Goal: Check status: Check status

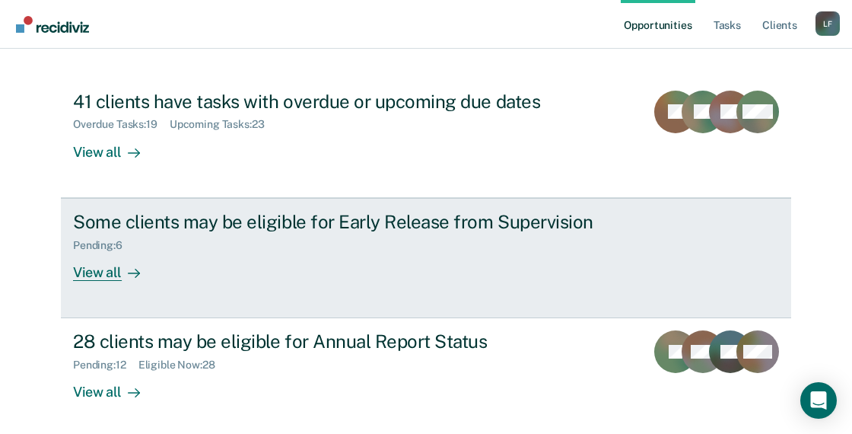
scroll to position [152, 0]
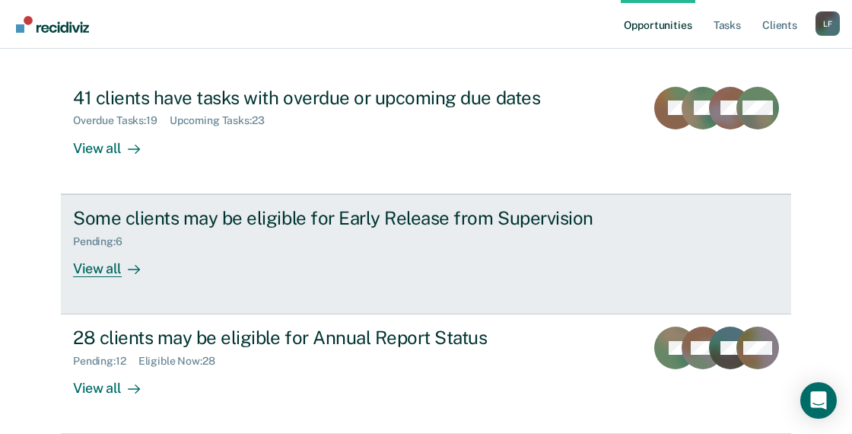
click at [218, 230] on div "Pending : 6" at bounding box center [340, 238] width 534 height 19
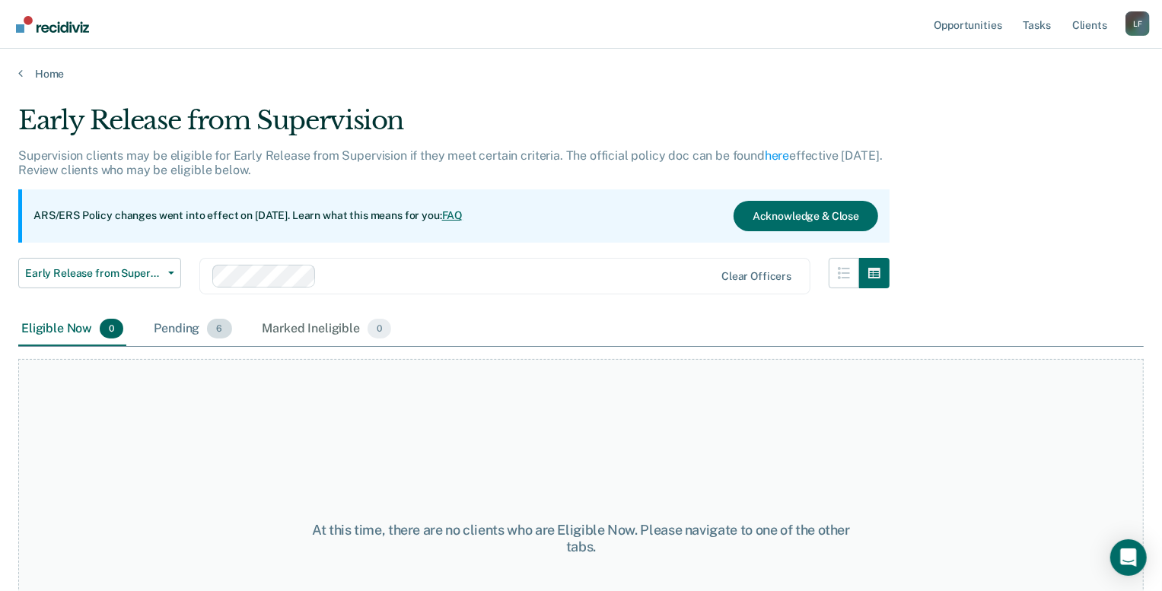
click at [210, 334] on span "6" at bounding box center [219, 329] width 24 height 20
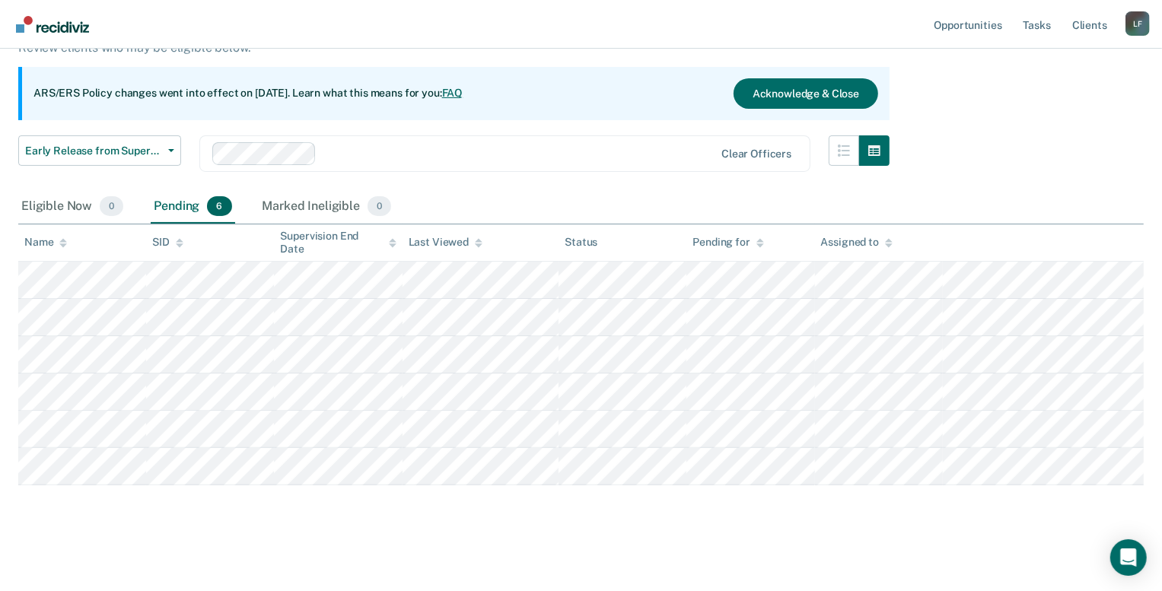
scroll to position [124, 0]
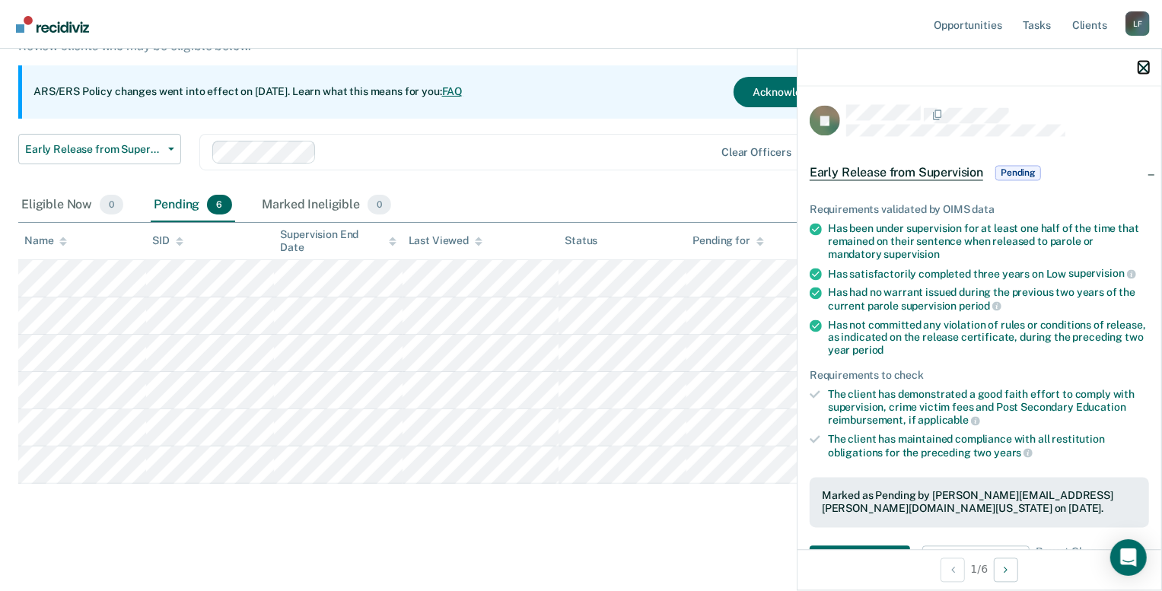
click at [859, 65] on icon "button" at bounding box center [1143, 67] width 11 height 11
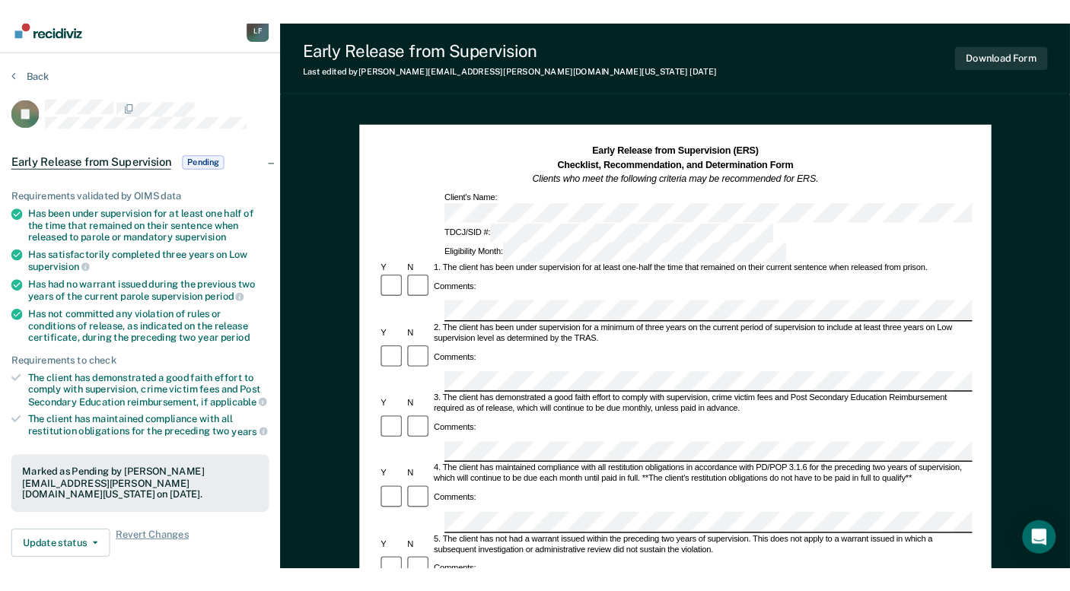
scroll to position [68, 0]
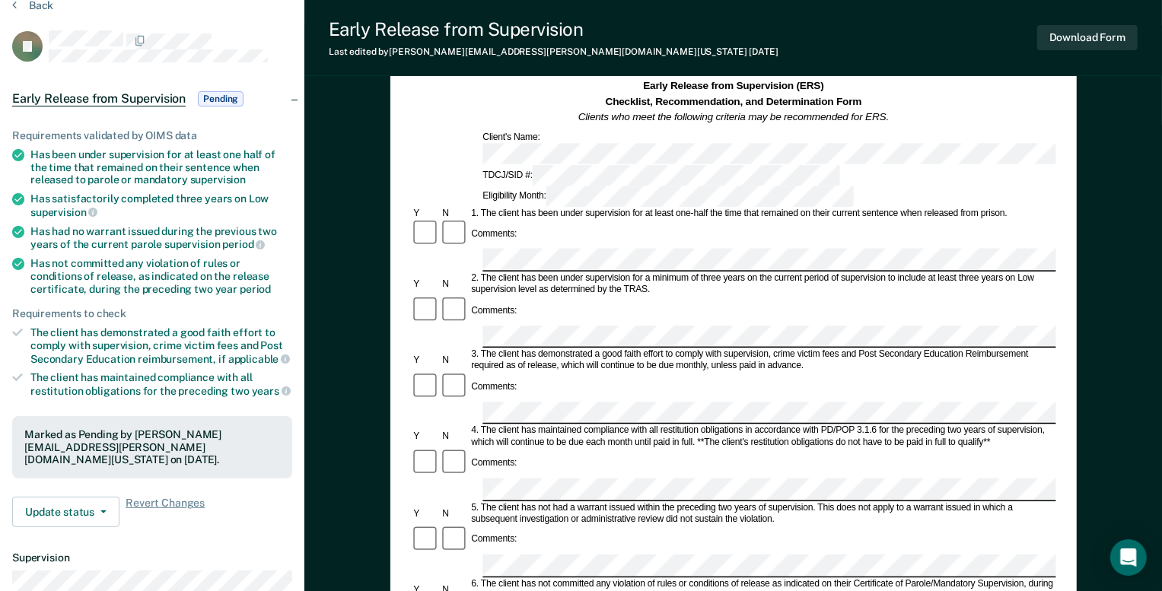
click at [684, 433] on div "5. The client has not had a warrant issued within the preceding two years of su…" at bounding box center [762, 513] width 587 height 23
drag, startPoint x: 476, startPoint y: 393, endPoint x: 530, endPoint y: 398, distance: 54.3
click at [530, 433] on div "5. The client has not had a warrant issued within the preceding two years of su…" at bounding box center [762, 513] width 587 height 23
drag, startPoint x: 530, startPoint y: 398, endPoint x: 648, endPoint y: 403, distance: 118.8
click at [648, 433] on div "5. The client has not had a warrant issued within the preceding two years of su…" at bounding box center [762, 513] width 587 height 23
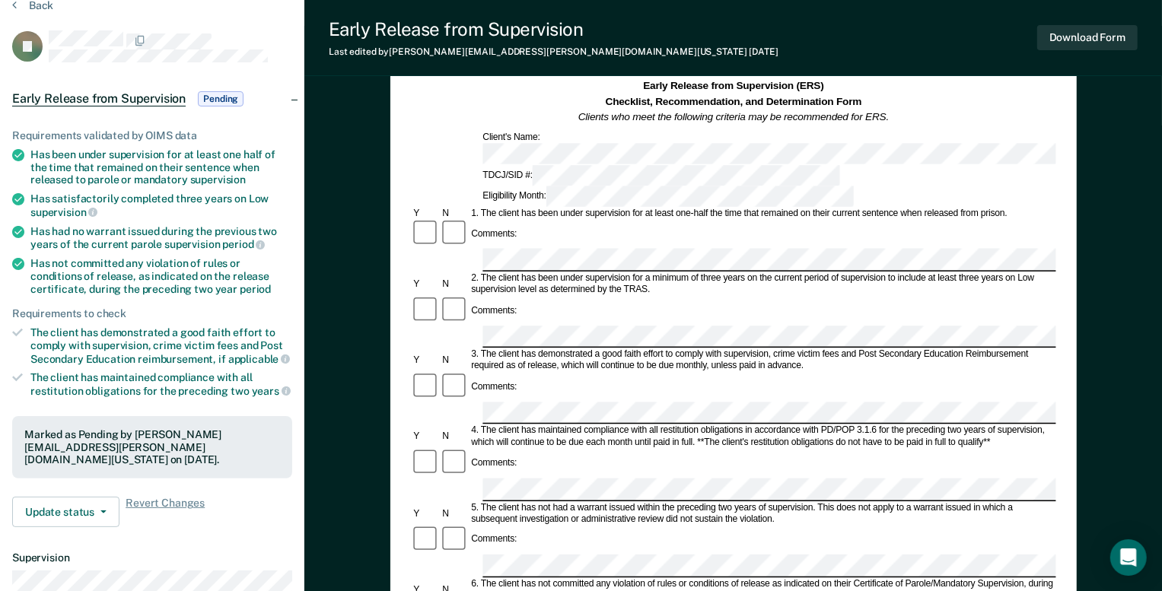
drag, startPoint x: 648, startPoint y: 403, endPoint x: 756, endPoint y: 406, distance: 108.1
click at [756, 433] on div "5. The client has not had a warrant issued within the preceding two years of su…" at bounding box center [762, 513] width 587 height 23
click at [718, 433] on div "5. The client has not had a warrant issued within the preceding two years of su…" at bounding box center [762, 513] width 587 height 23
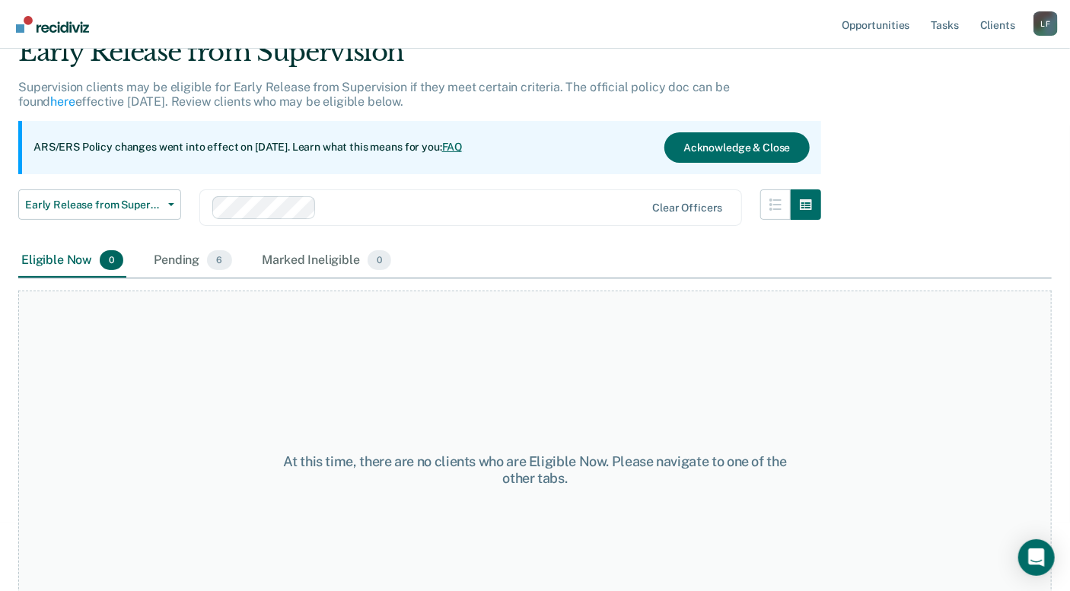
scroll to position [124, 0]
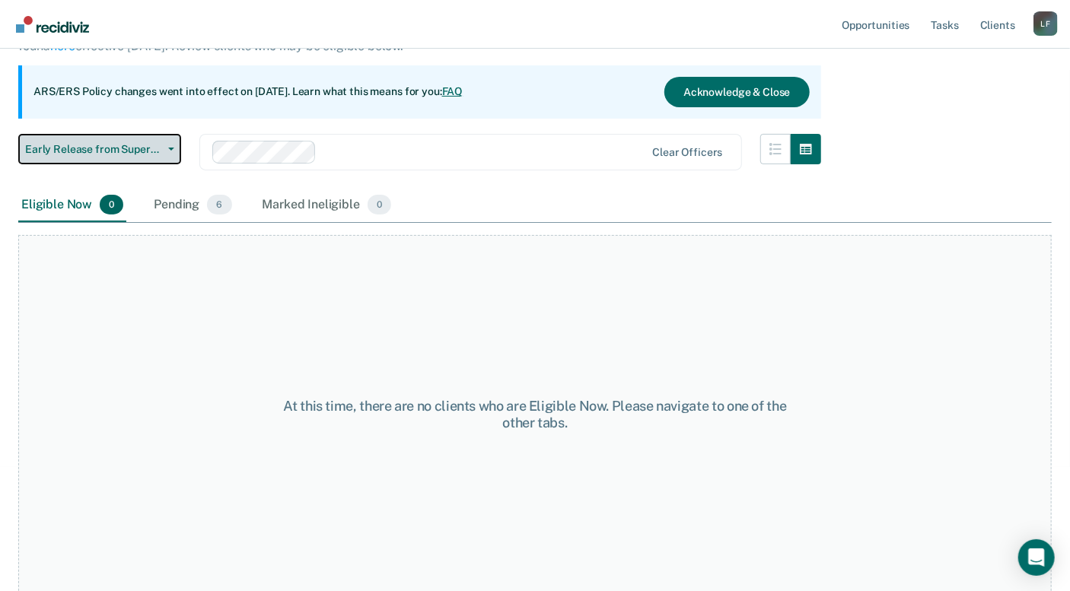
click at [140, 147] on span "Early Release from Supervision" at bounding box center [93, 149] width 137 height 13
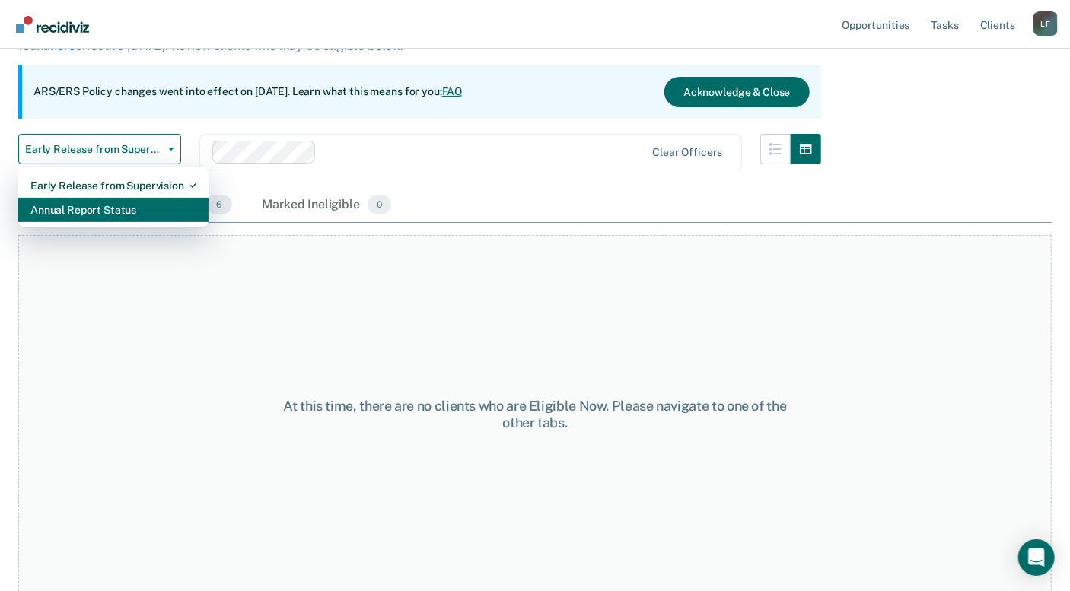
click at [129, 210] on div "Annual Report Status" at bounding box center [113, 210] width 166 height 24
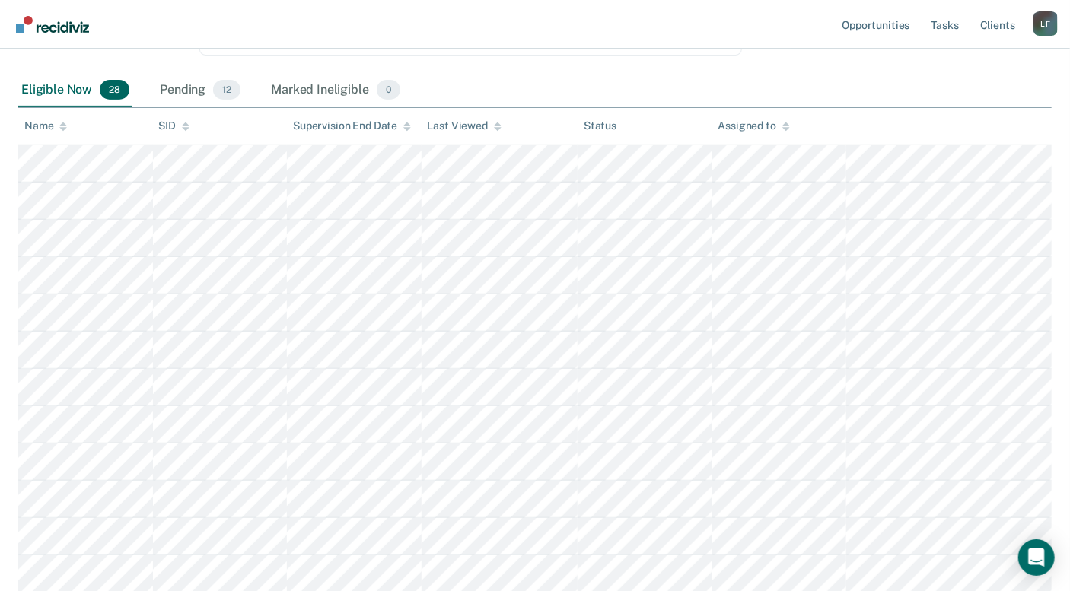
scroll to position [653, 0]
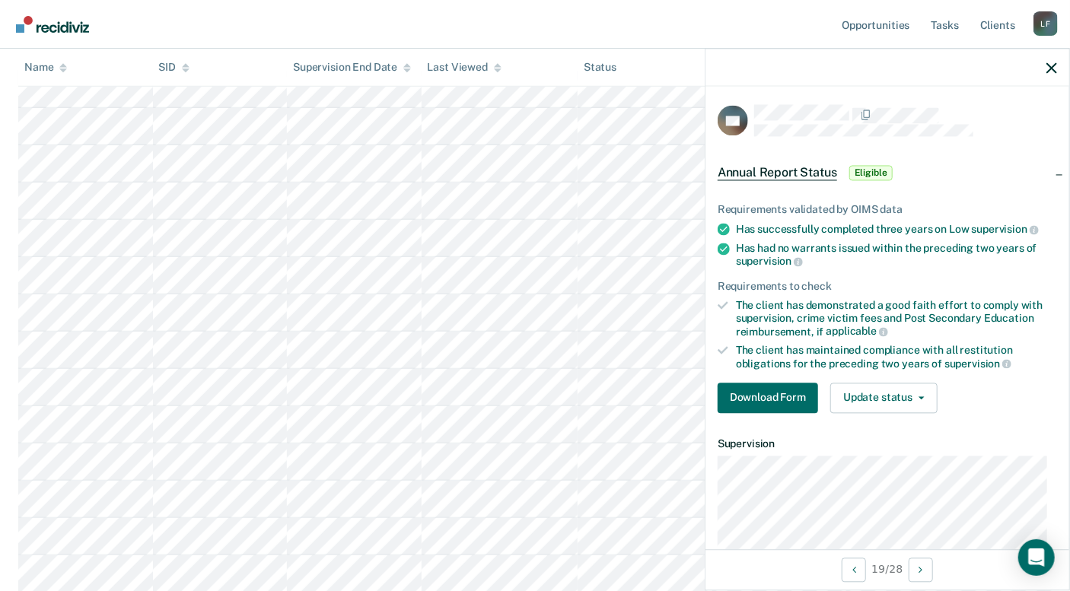
scroll to position [307, 0]
click at [859, 66] on icon "button" at bounding box center [1051, 67] width 11 height 11
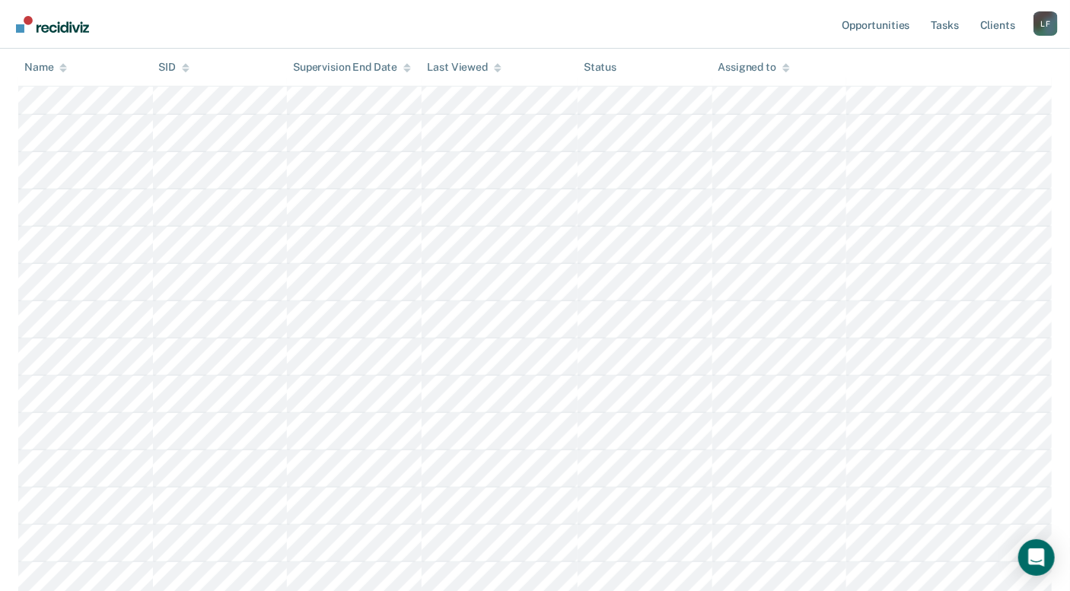
scroll to position [0, 0]
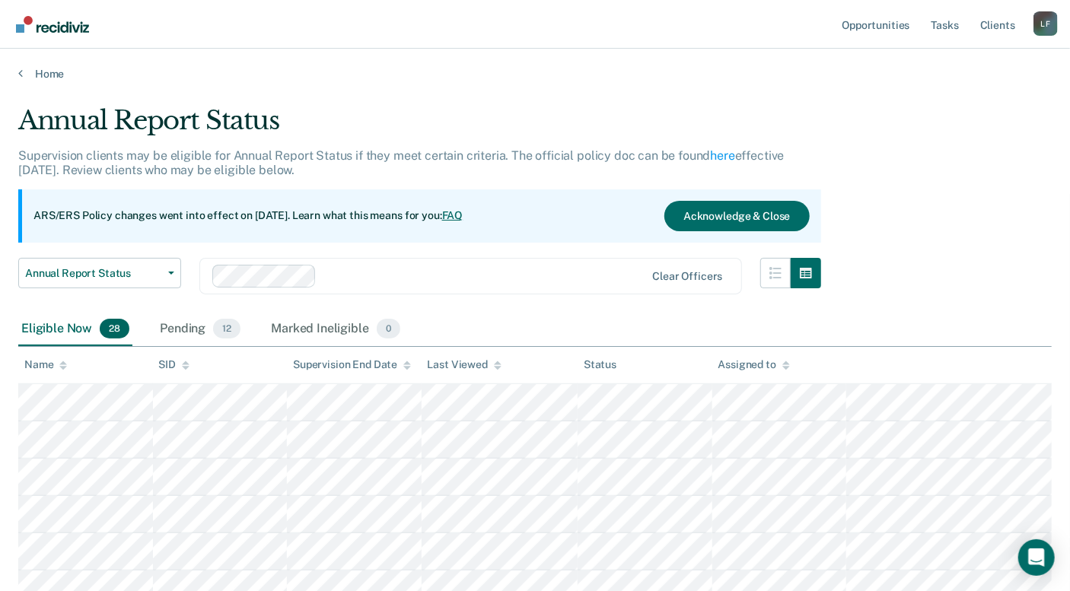
drag, startPoint x: 60, startPoint y: 100, endPoint x: 49, endPoint y: 83, distance: 20.5
